Goal: Communication & Community: Answer question/provide support

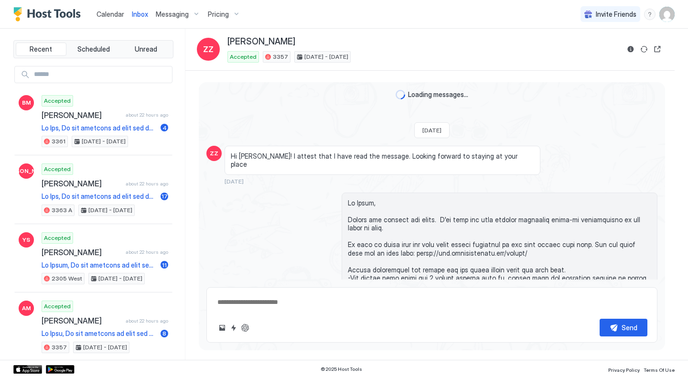
scroll to position [2164, 0]
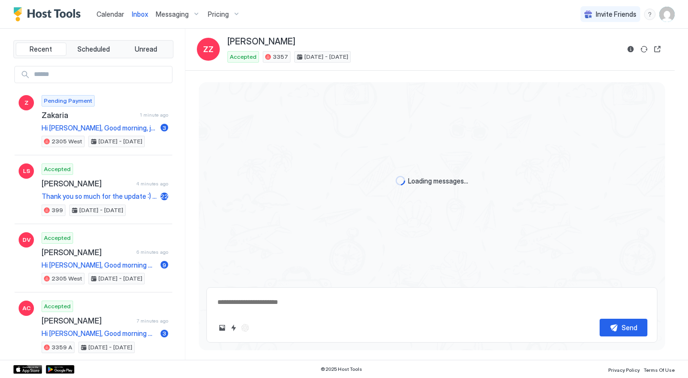
type textarea "*"
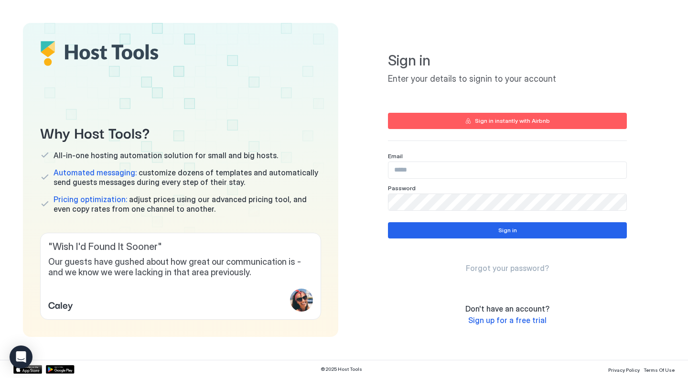
type input "**********"
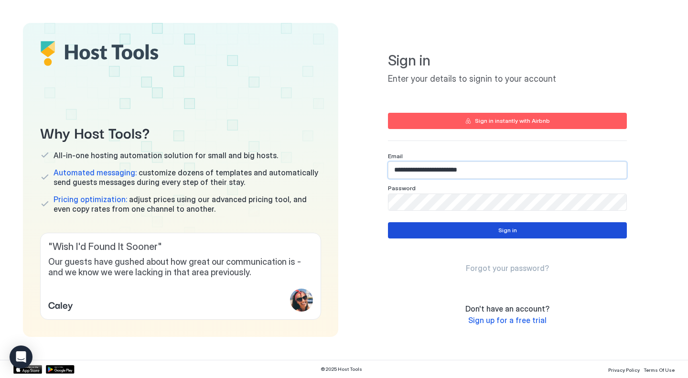
click at [457, 233] on button "Sign in" at bounding box center [507, 230] width 239 height 16
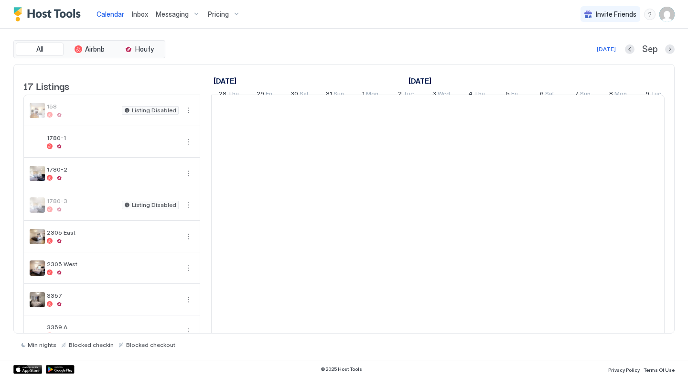
scroll to position [0, 531]
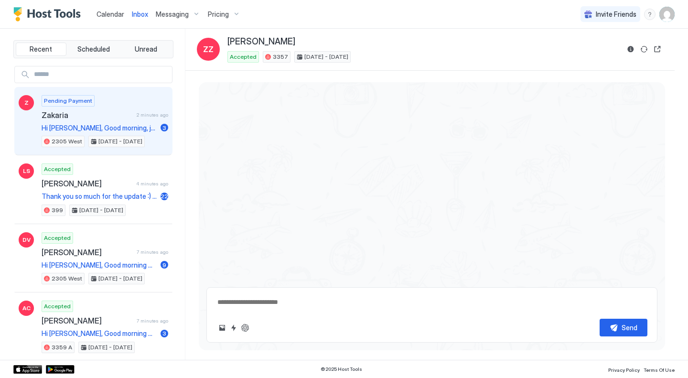
click at [122, 111] on span "Zakaria" at bounding box center [87, 115] width 91 height 10
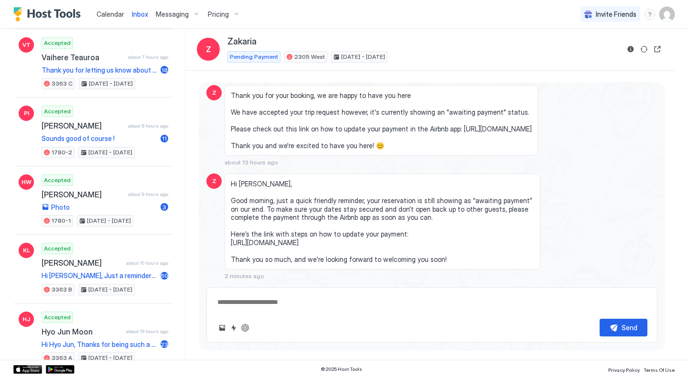
scroll to position [526, 0]
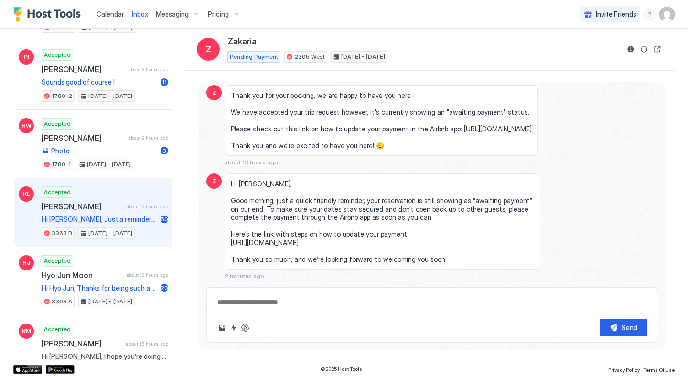
click at [120, 203] on div "Kyuman Lee about 10 hours ago" at bounding box center [105, 207] width 127 height 10
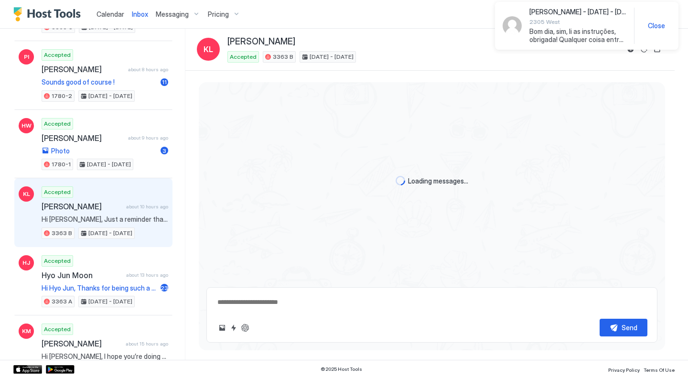
click at [138, 195] on div "Accepted Kyuman Lee about 10 hours ago 3363 B Sep 7 - 12, 2025" at bounding box center [105, 212] width 127 height 53
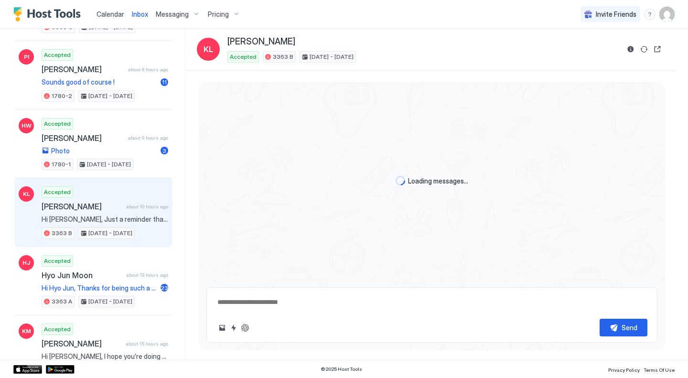
click at [87, 209] on span "Kyuman Lee" at bounding box center [82, 207] width 81 height 10
click at [101, 209] on span "Kyuman Lee" at bounding box center [82, 207] width 81 height 10
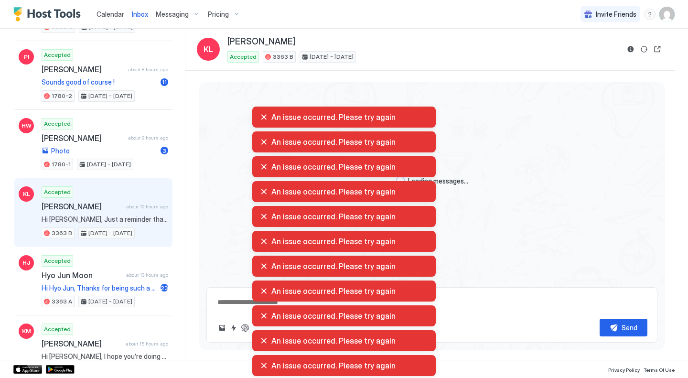
type textarea "*"
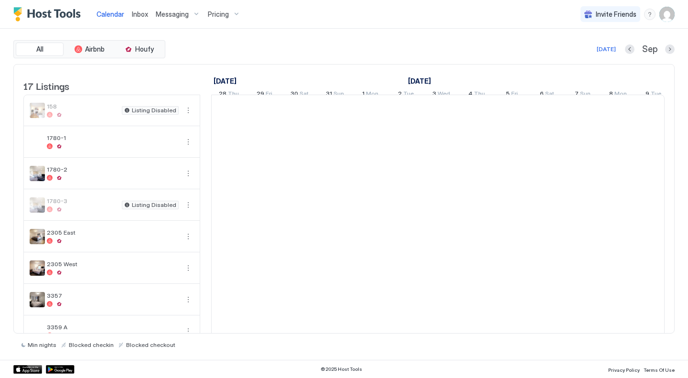
scroll to position [0, 531]
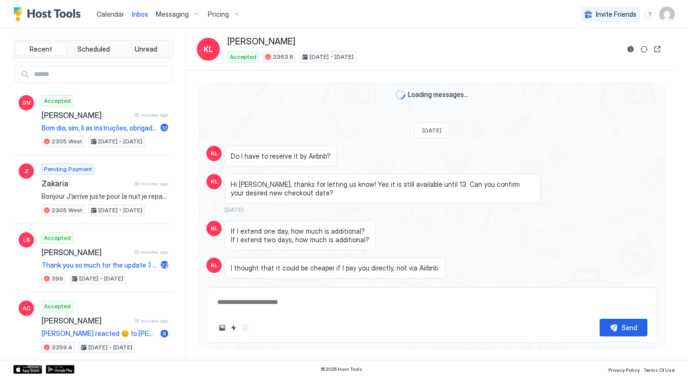
type textarea "*"
